Goal: Task Accomplishment & Management: Use online tool/utility

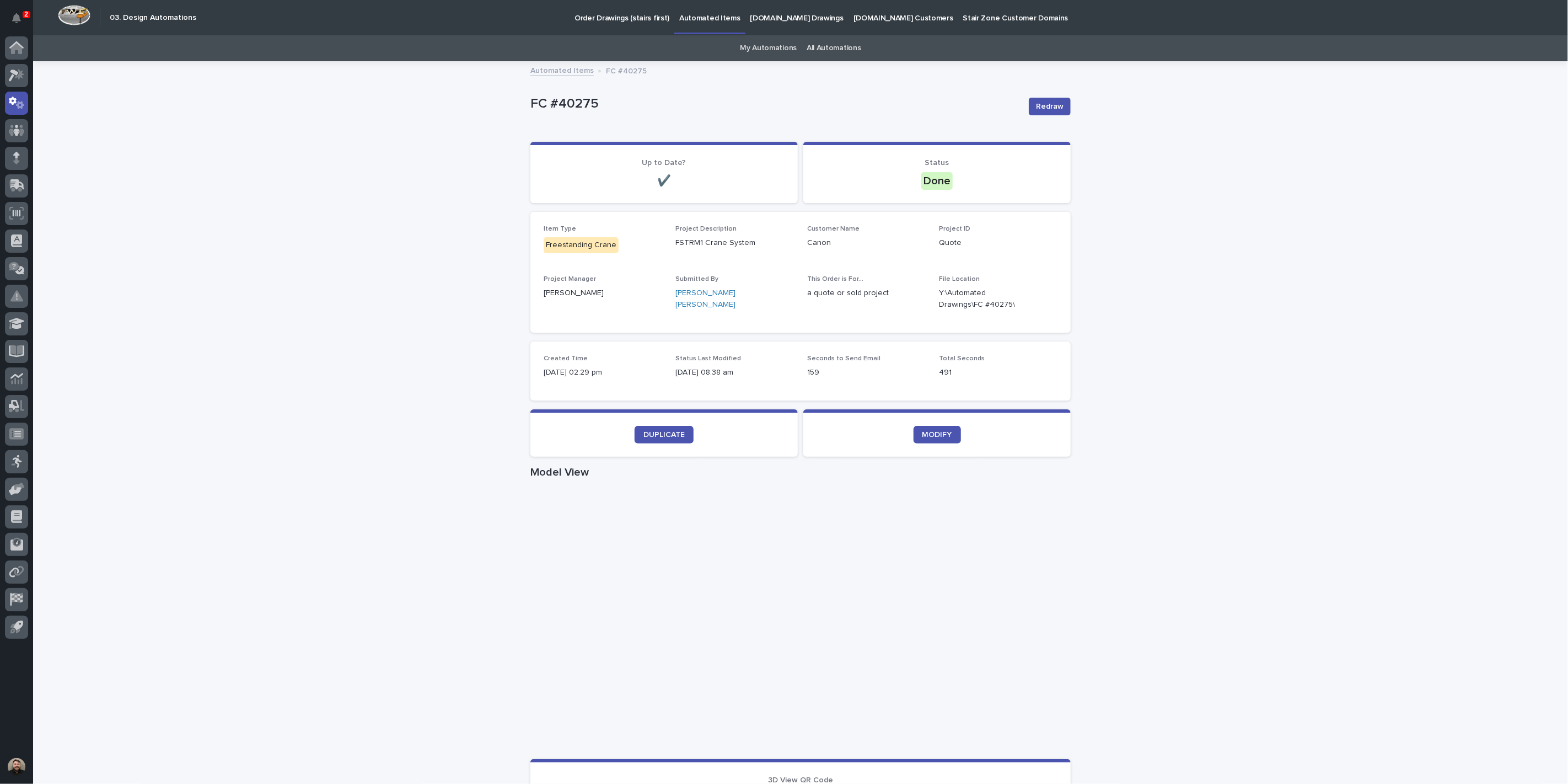
click at [762, 46] on link "My Automations" at bounding box center [768, 48] width 57 height 26
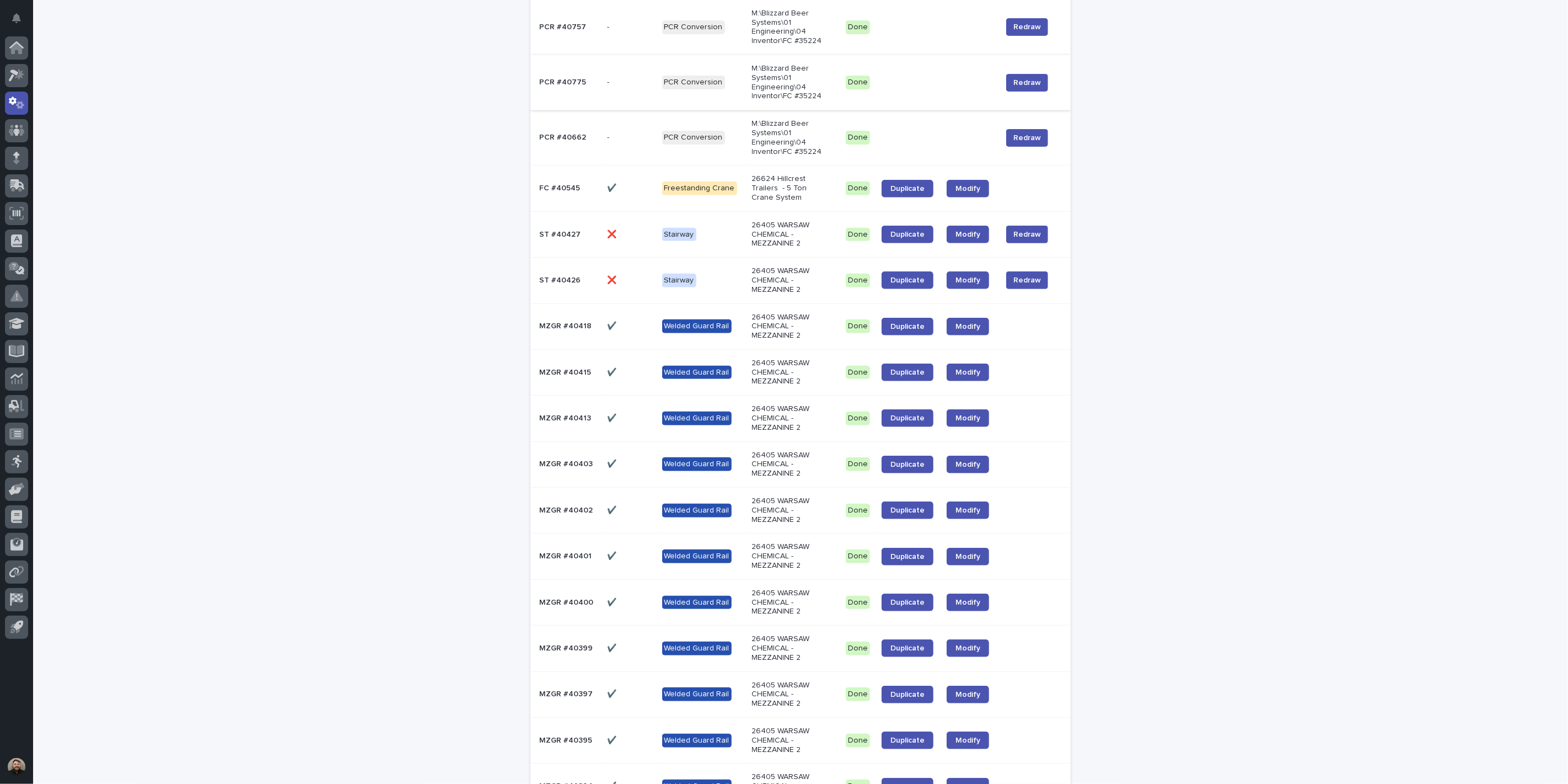
scroll to position [306, 0]
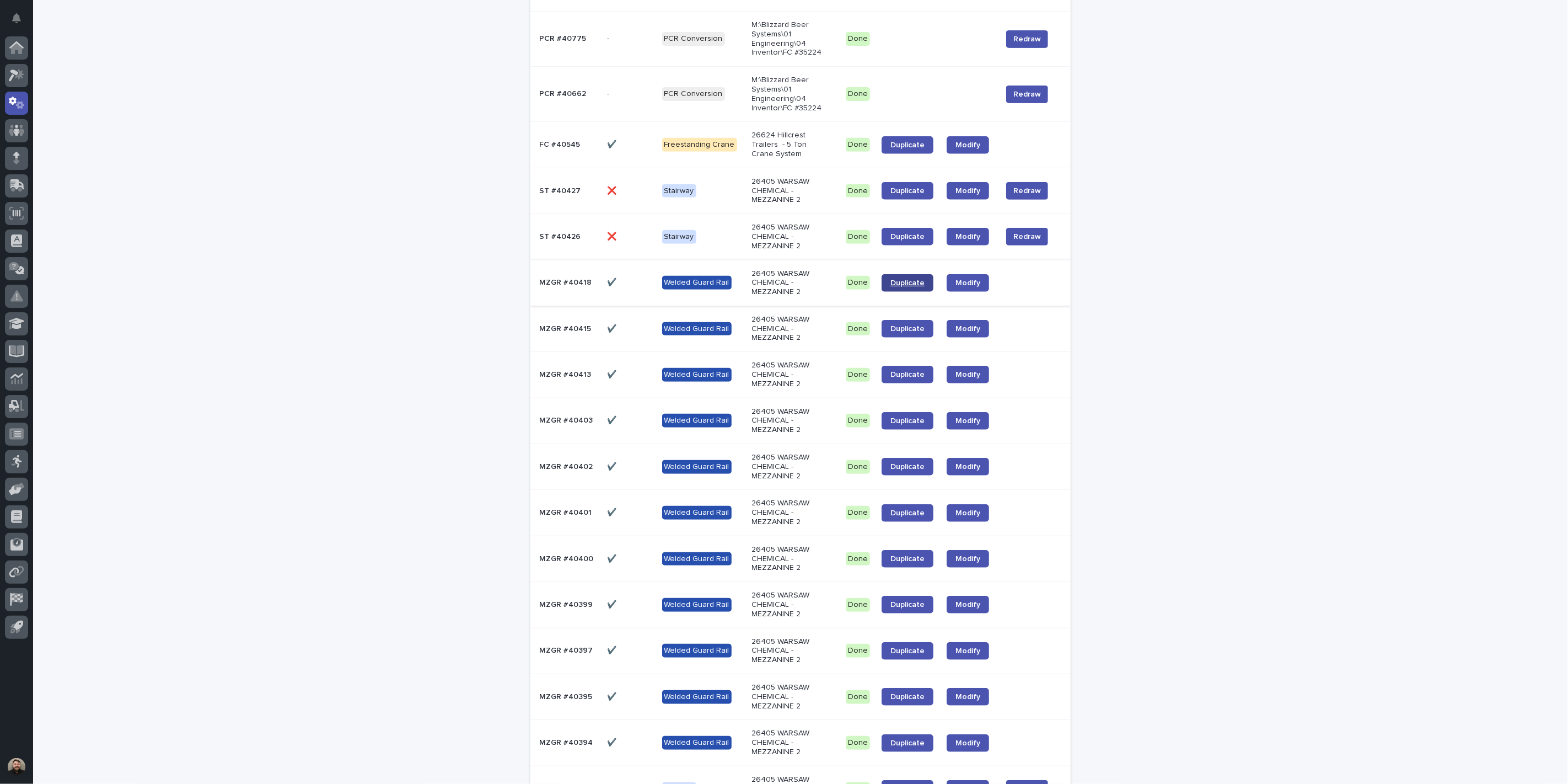
click at [918, 274] on link "Duplicate" at bounding box center [908, 283] width 52 height 17
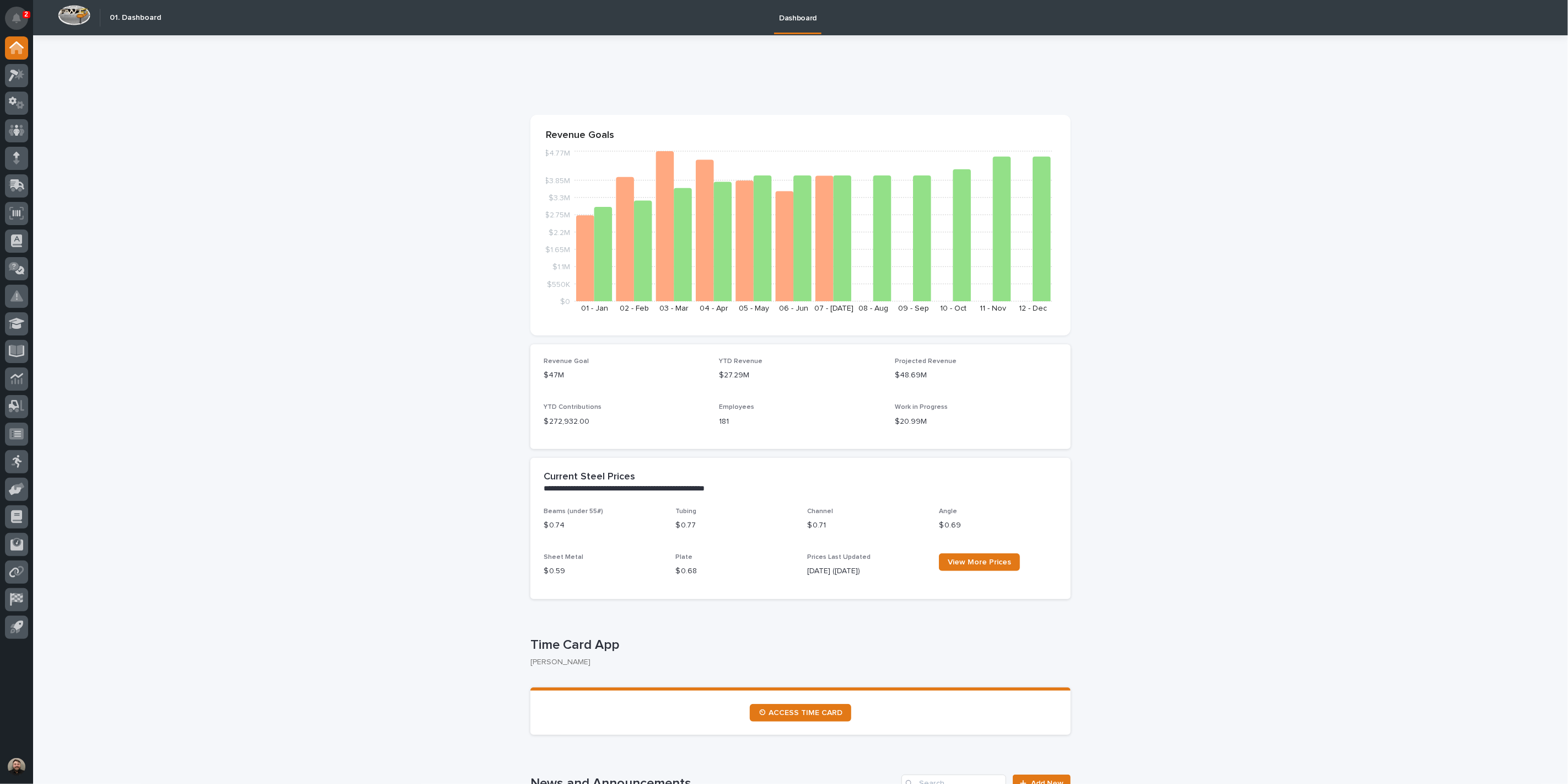
click at [20, 18] on icon "Notifications" at bounding box center [16, 18] width 9 height 10
